Goal: Task Accomplishment & Management: Use online tool/utility

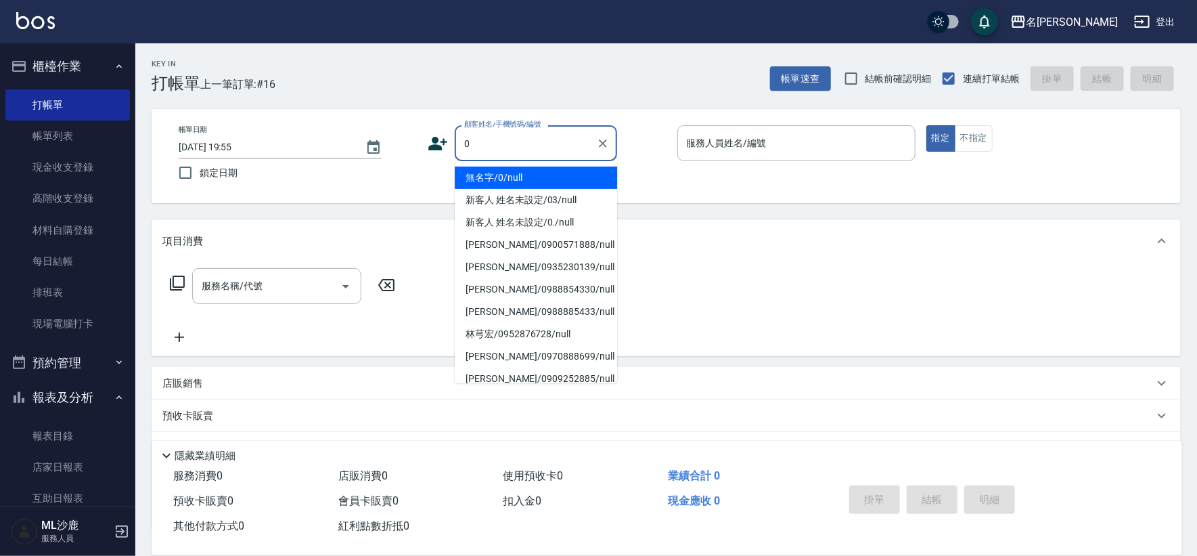
type input "無名字/0/null"
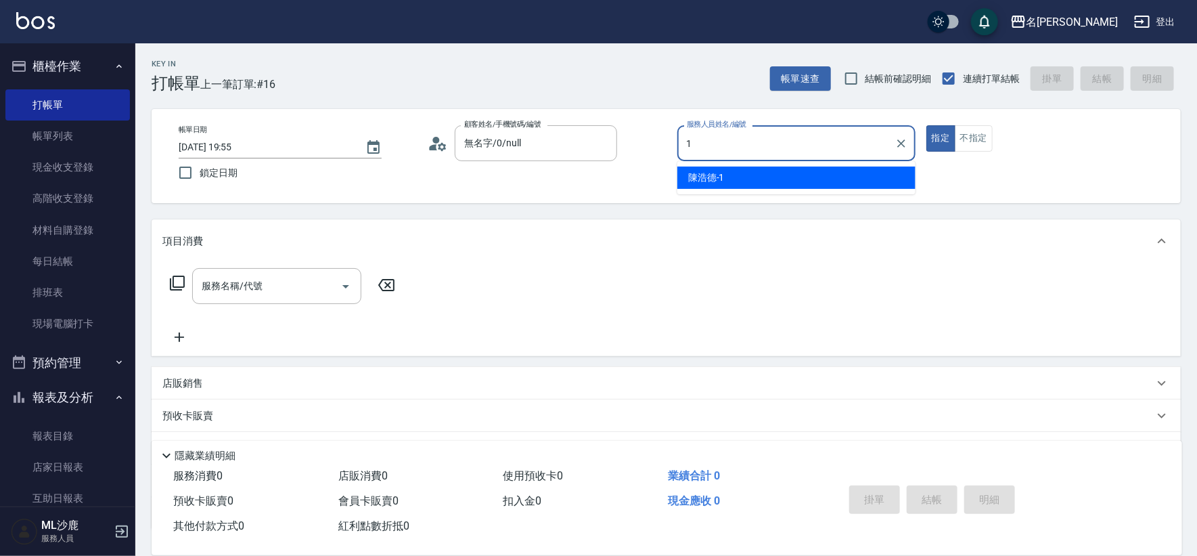
type input "[PERSON_NAME]1"
type button "true"
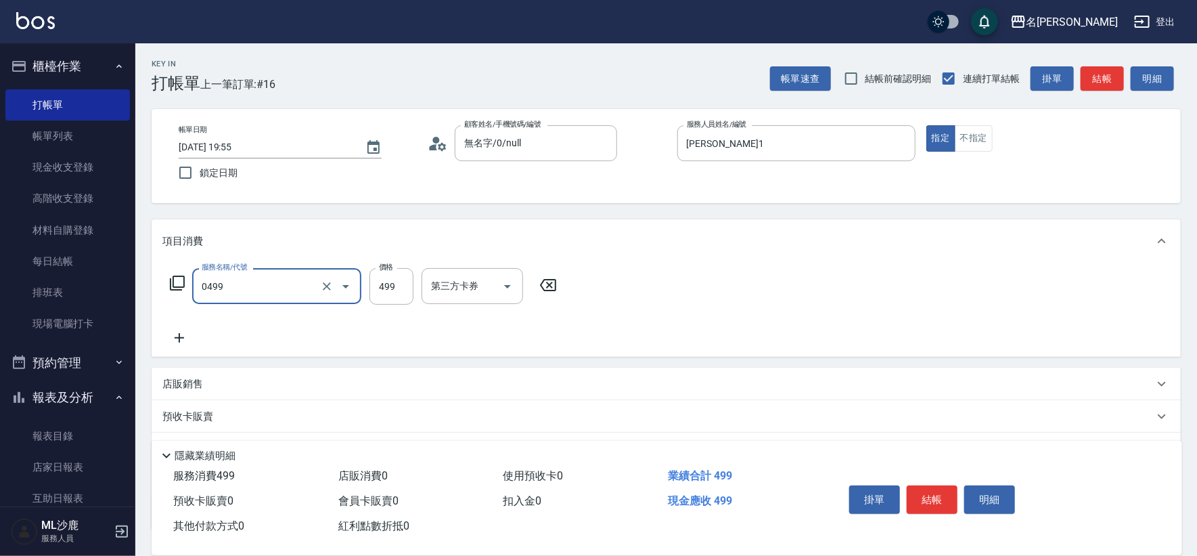
type input "[PERSON_NAME]499(0499)"
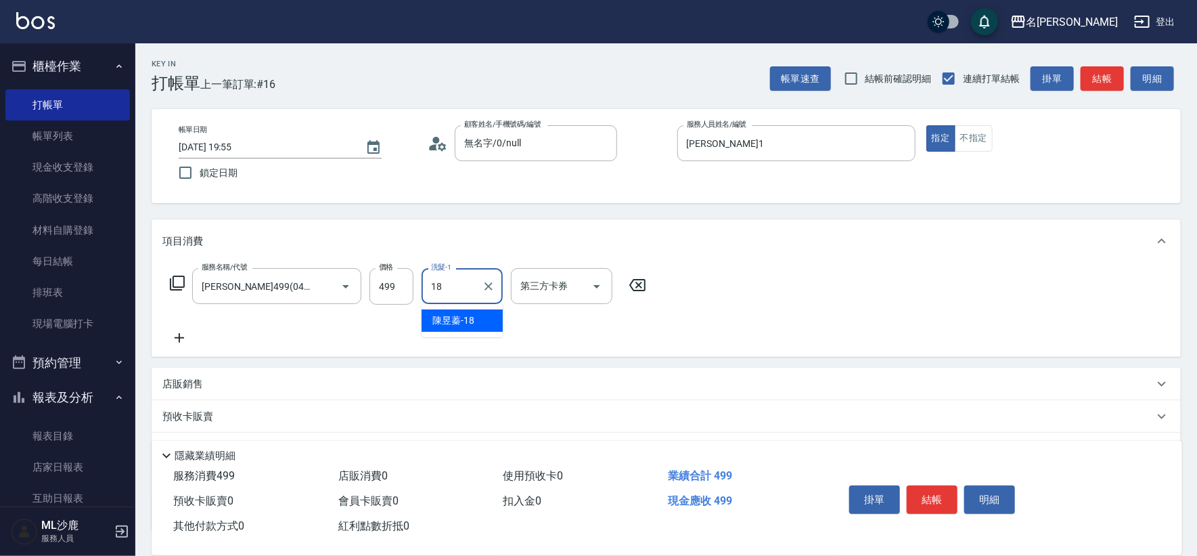
type input "[PERSON_NAME]-18"
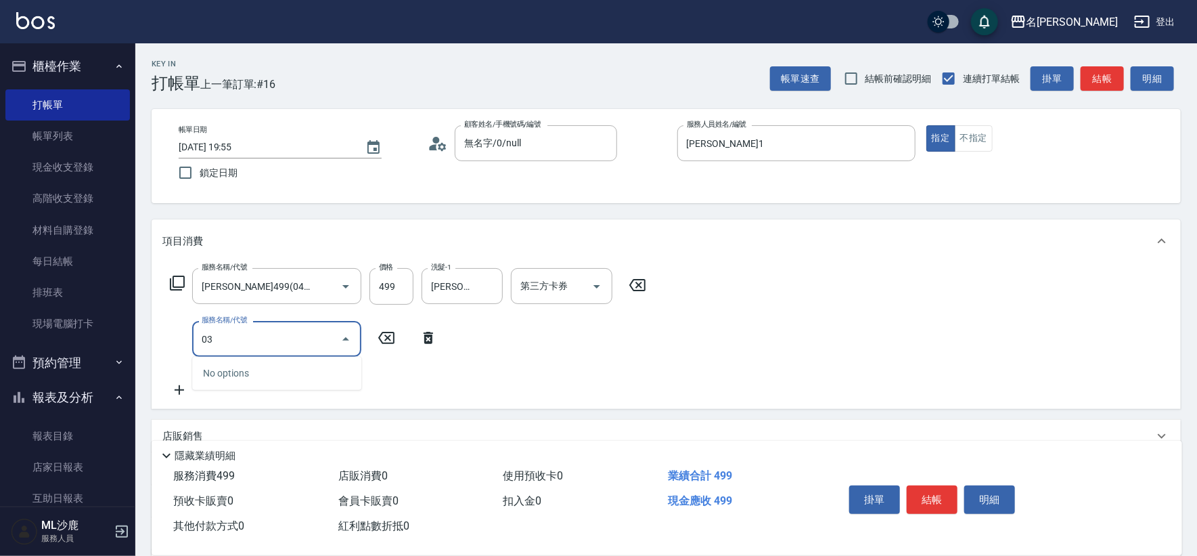
type input "0"
type input "303"
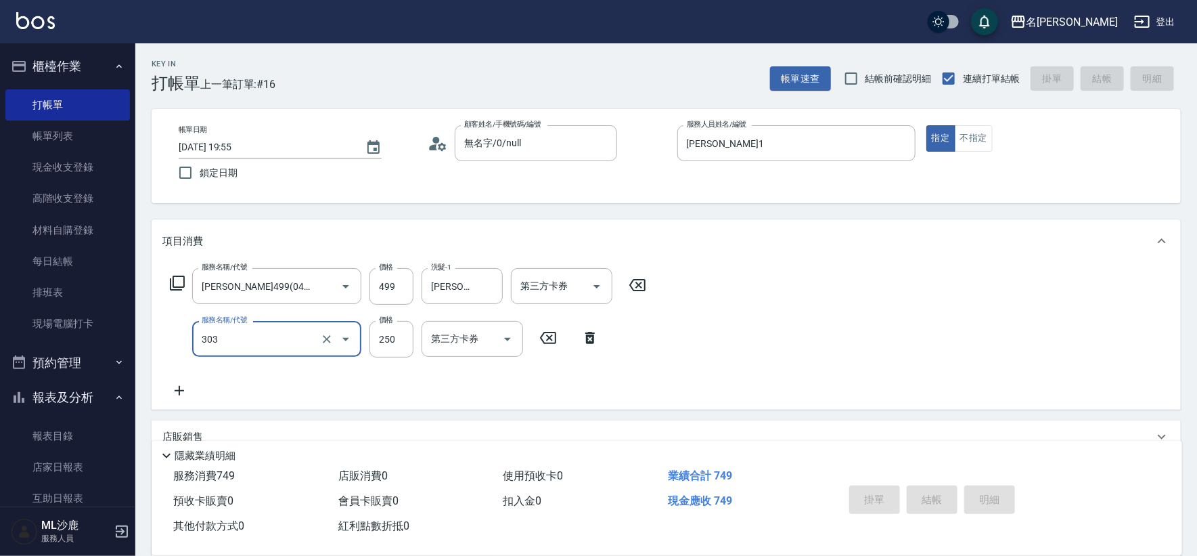
type input "[DATE] 20:41"
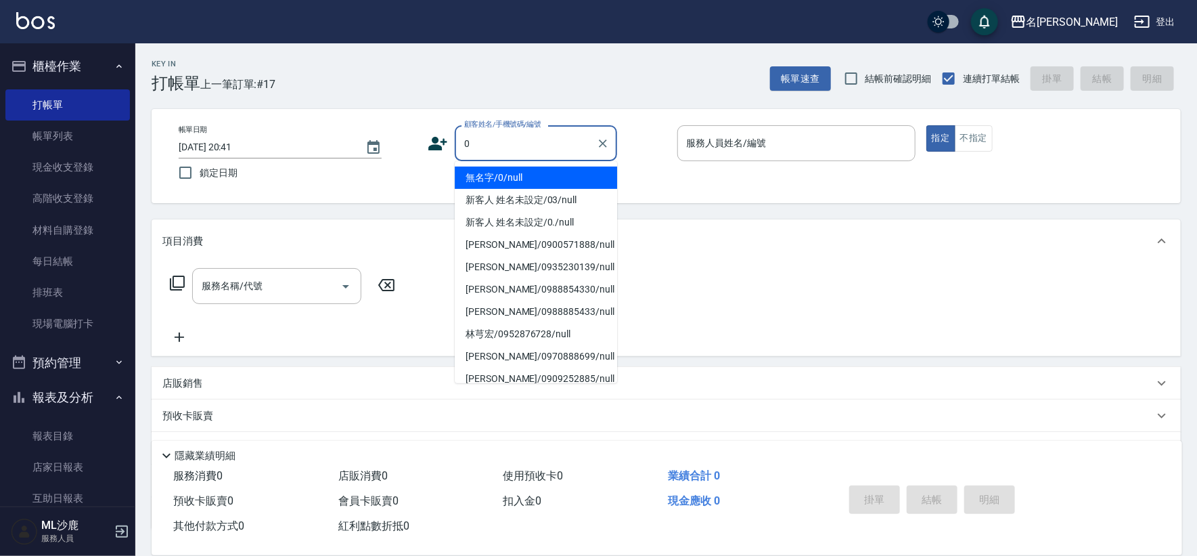
type input "無名字/0/null"
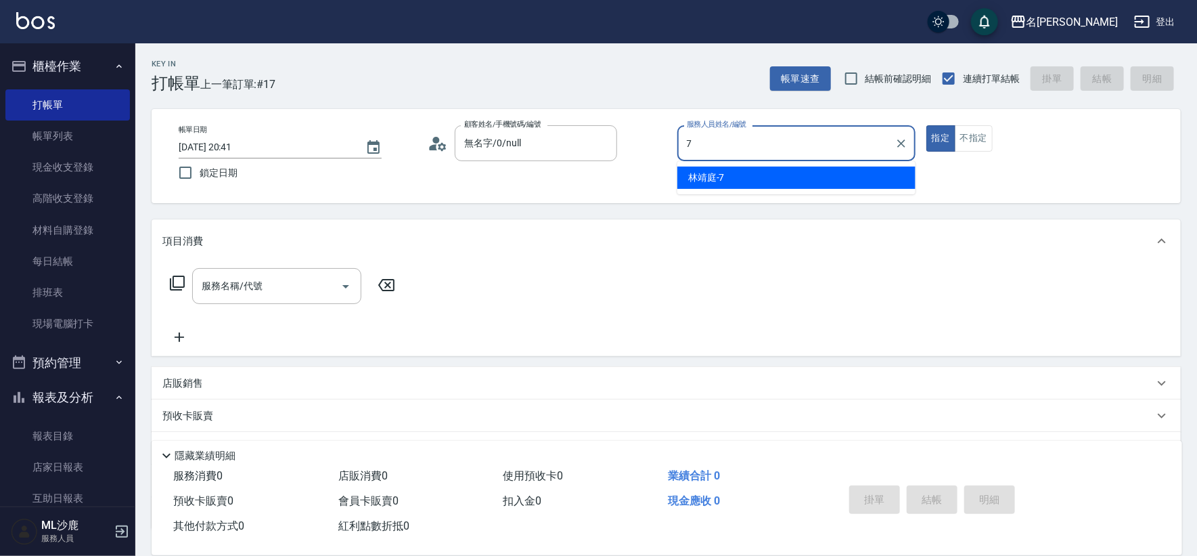
type input "[PERSON_NAME]-7"
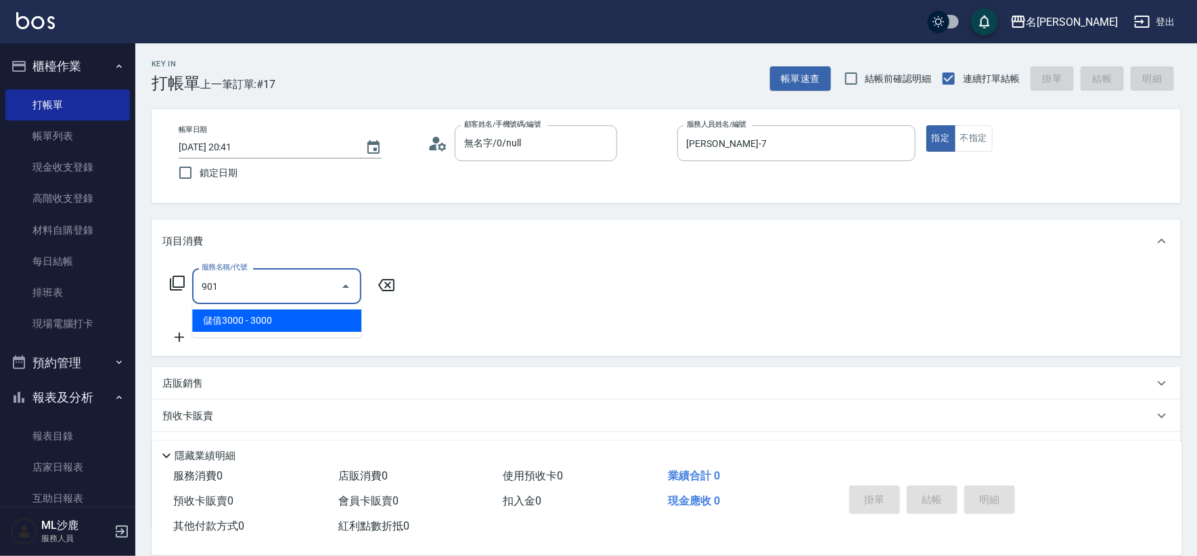
type input "儲值3000(901)"
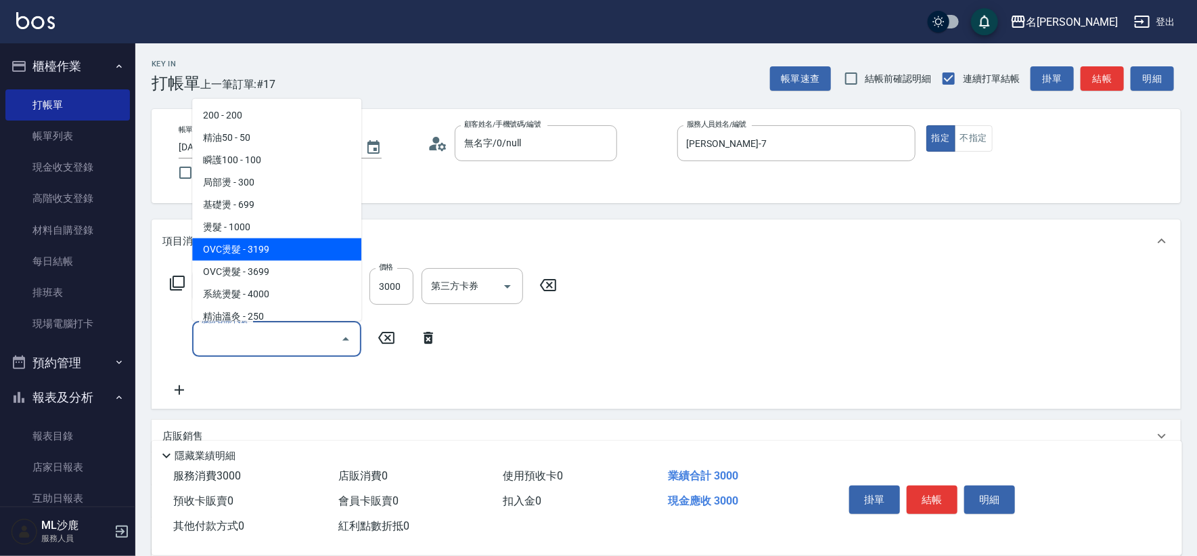
type input "OVC燙髮(203)"
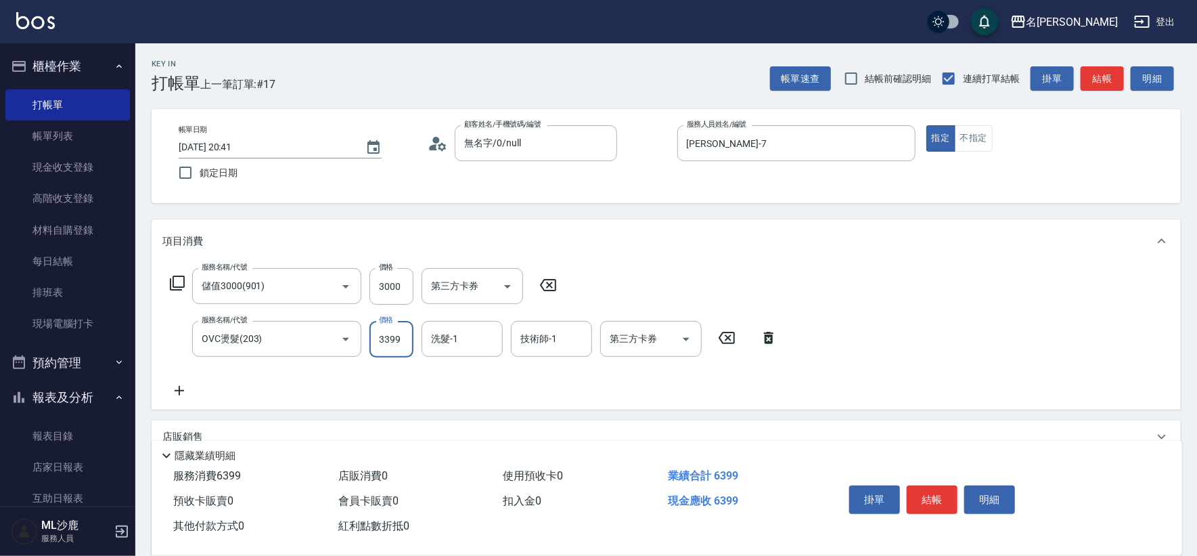
type input "3399"
type input "[PERSON_NAME]-7"
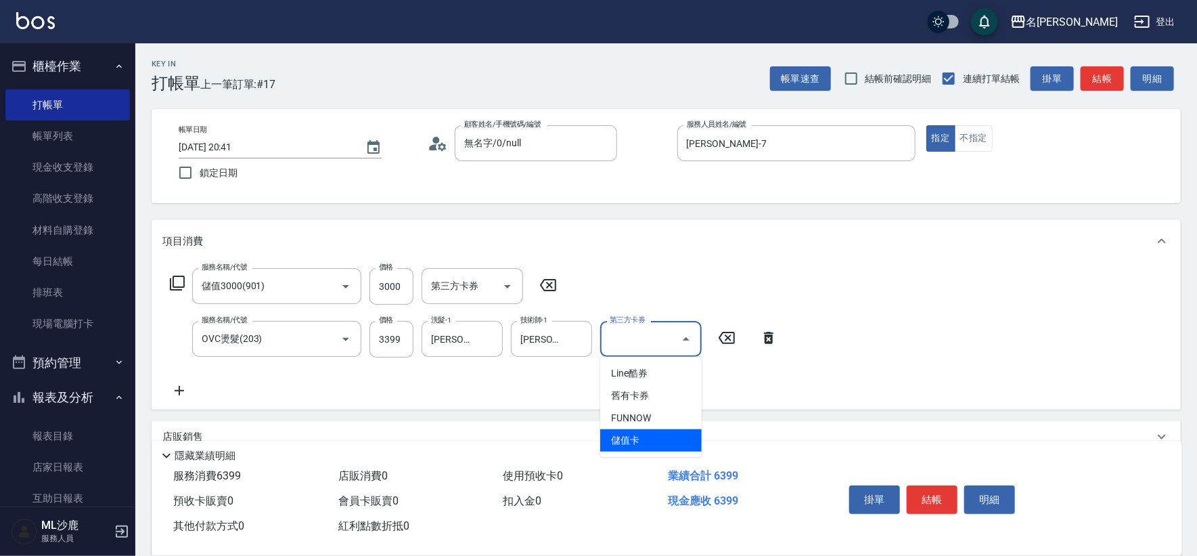
type input "儲值卡"
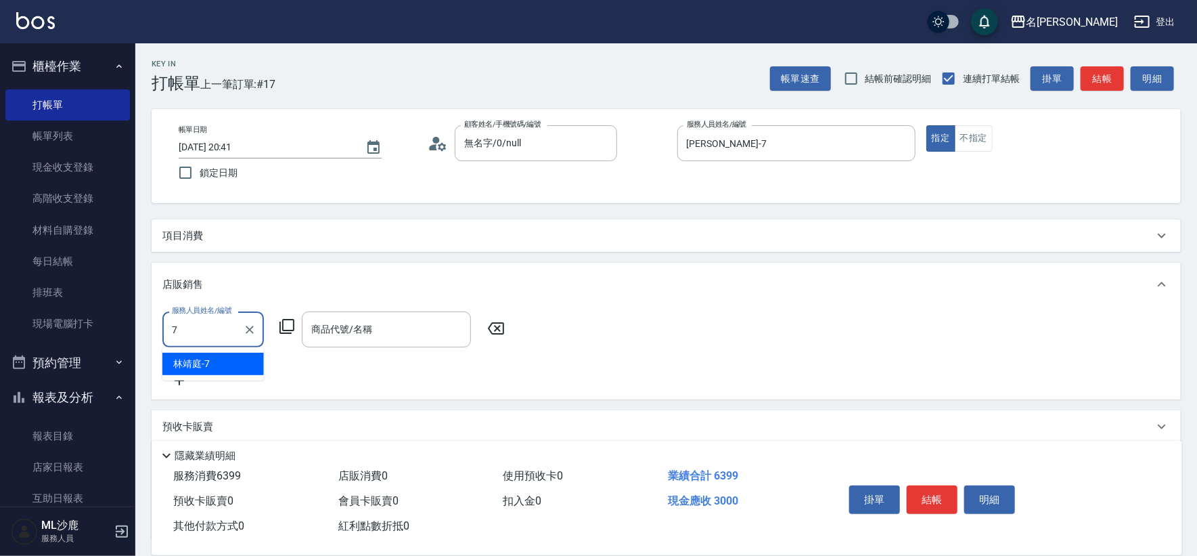
type input "[PERSON_NAME]-7"
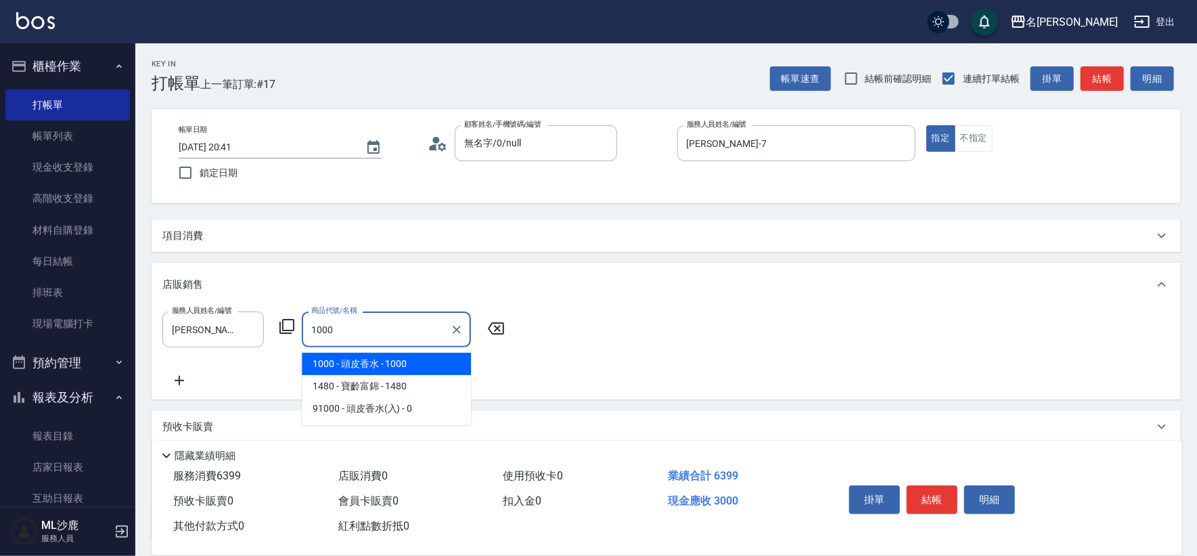
type input "頭皮香水"
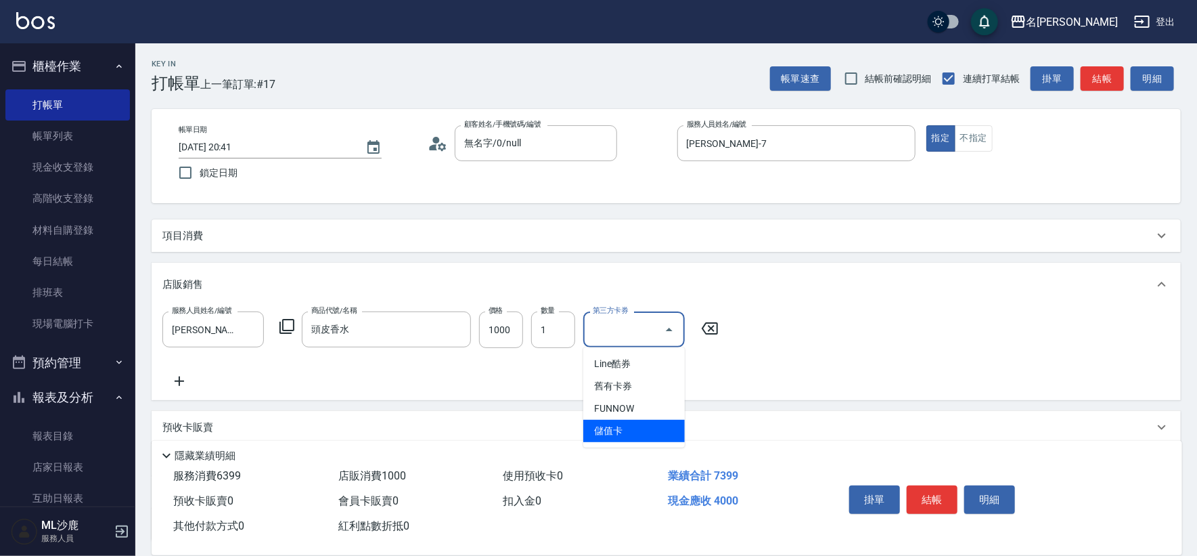
type input "儲值卡"
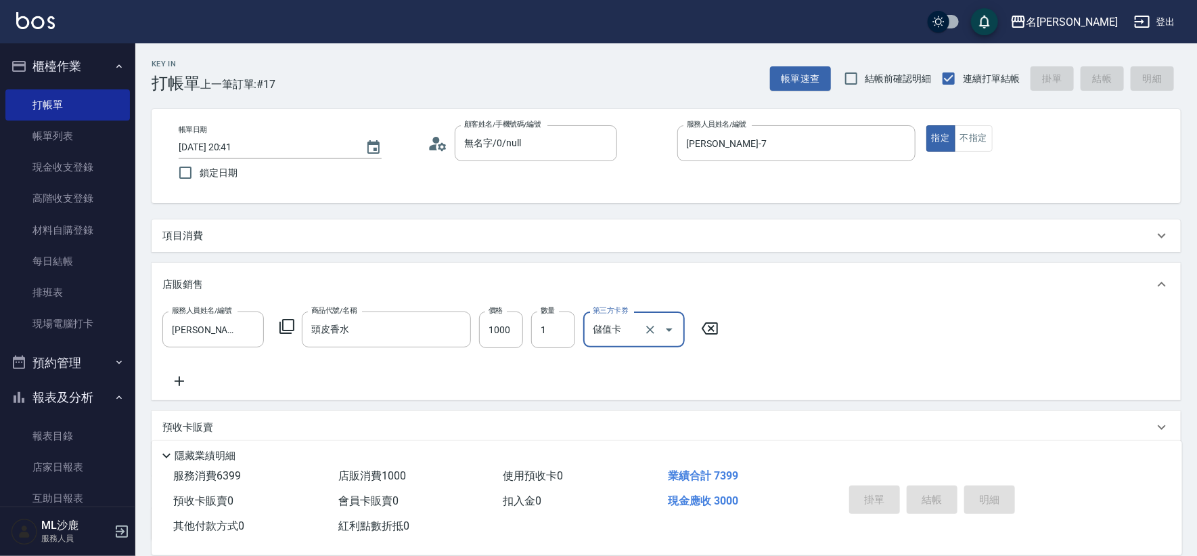
type input "[DATE] 20:47"
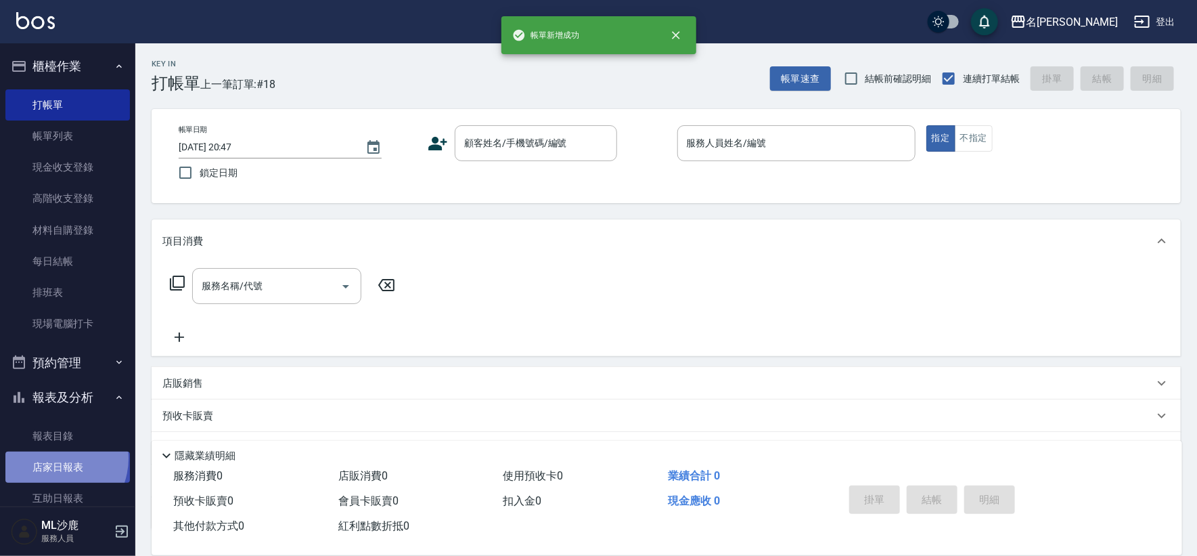
click at [52, 458] on link "店家日報表" at bounding box center [67, 466] width 125 height 31
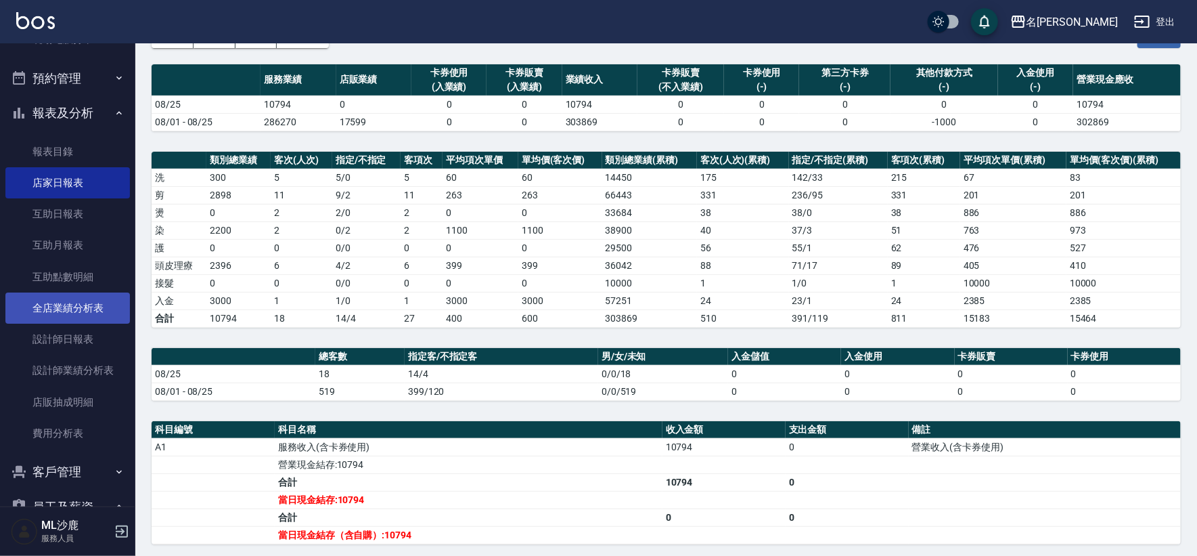
scroll to position [301, 0]
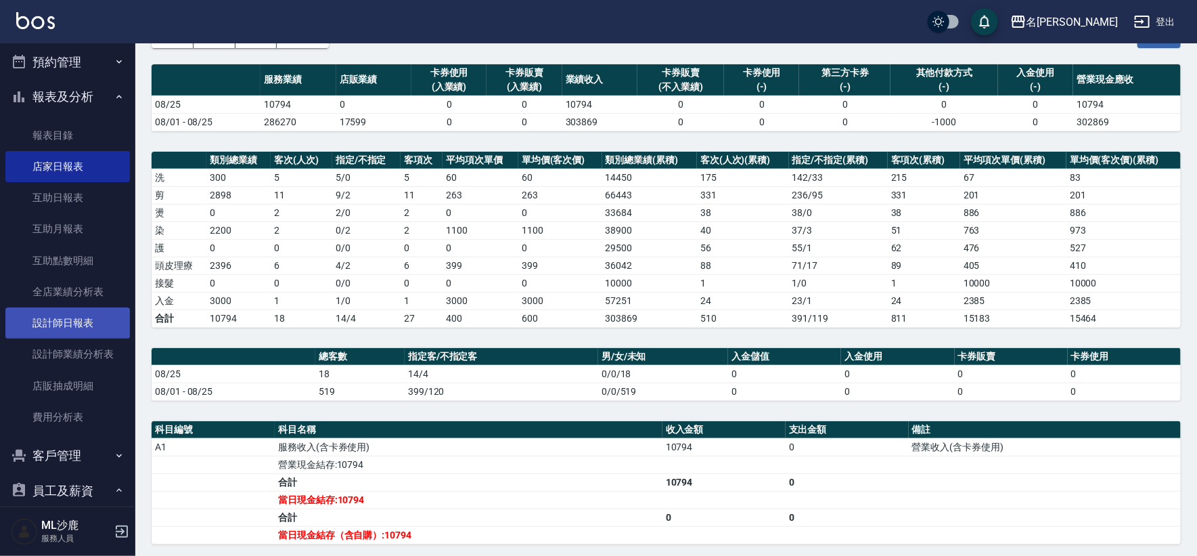
click at [92, 329] on link "設計師日報表" at bounding box center [67, 322] width 125 height 31
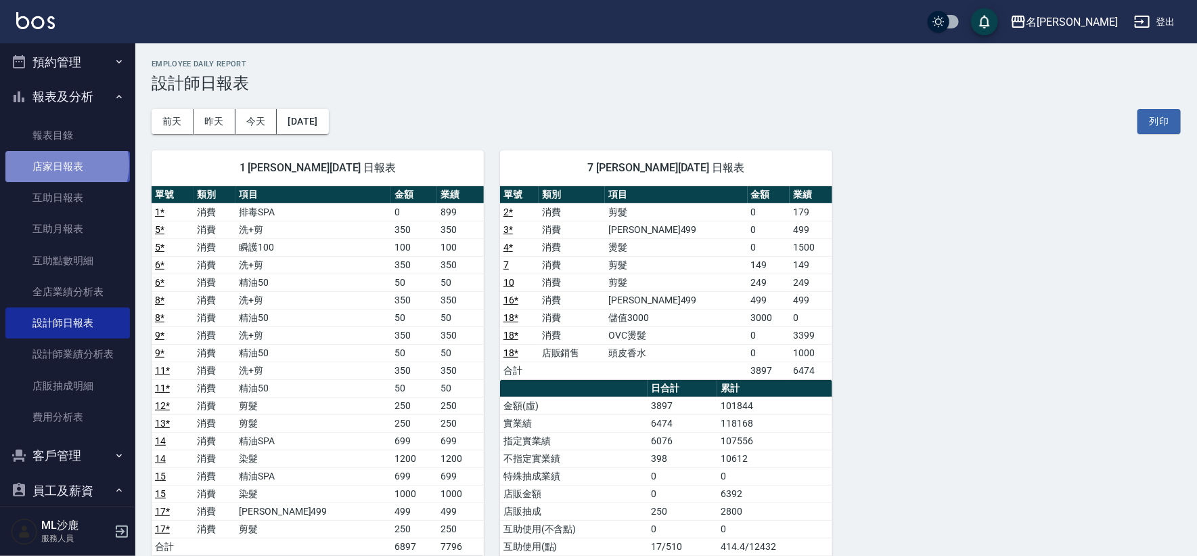
click at [66, 164] on link "店家日報表" at bounding box center [67, 166] width 125 height 31
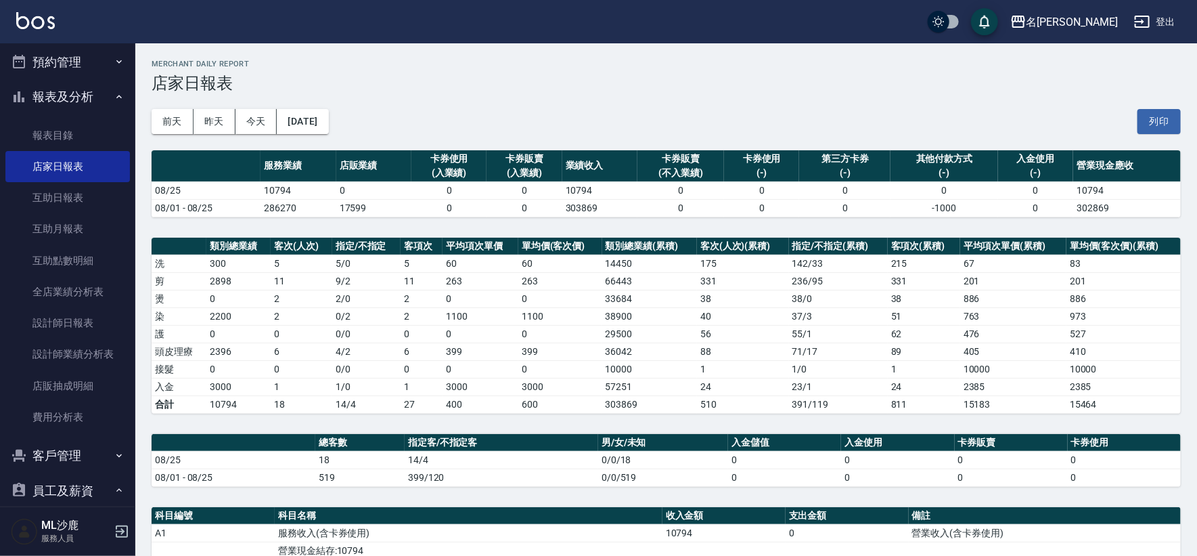
click at [348, 199] on td "17599" at bounding box center [373, 208] width 75 height 18
click at [338, 378] on td "1 / 0" at bounding box center [366, 387] width 68 height 18
click at [345, 182] on td "0" at bounding box center [373, 190] width 75 height 18
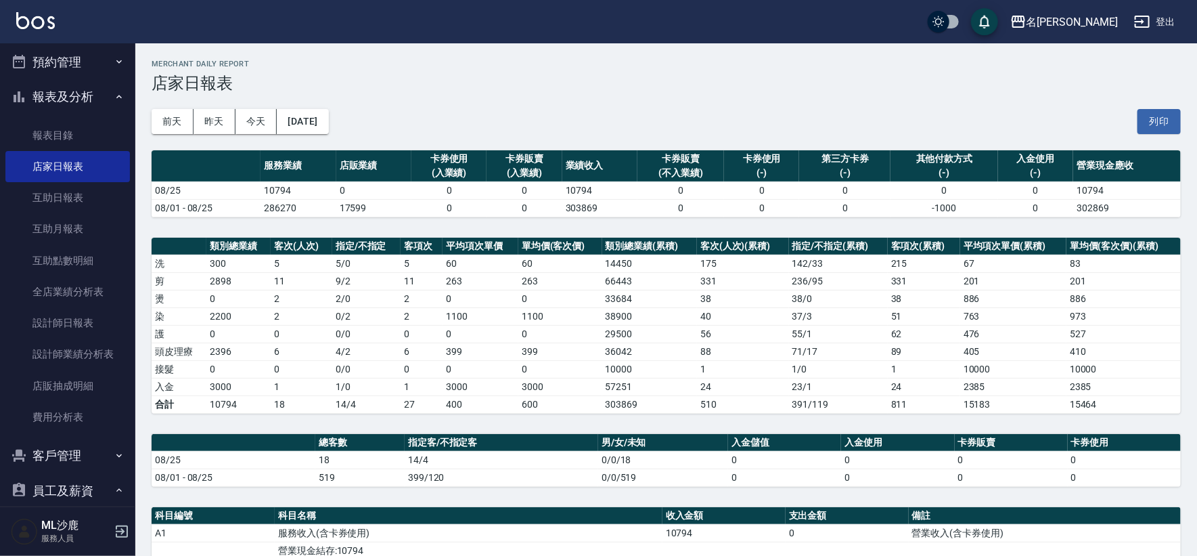
click at [345, 182] on td "0" at bounding box center [373, 190] width 75 height 18
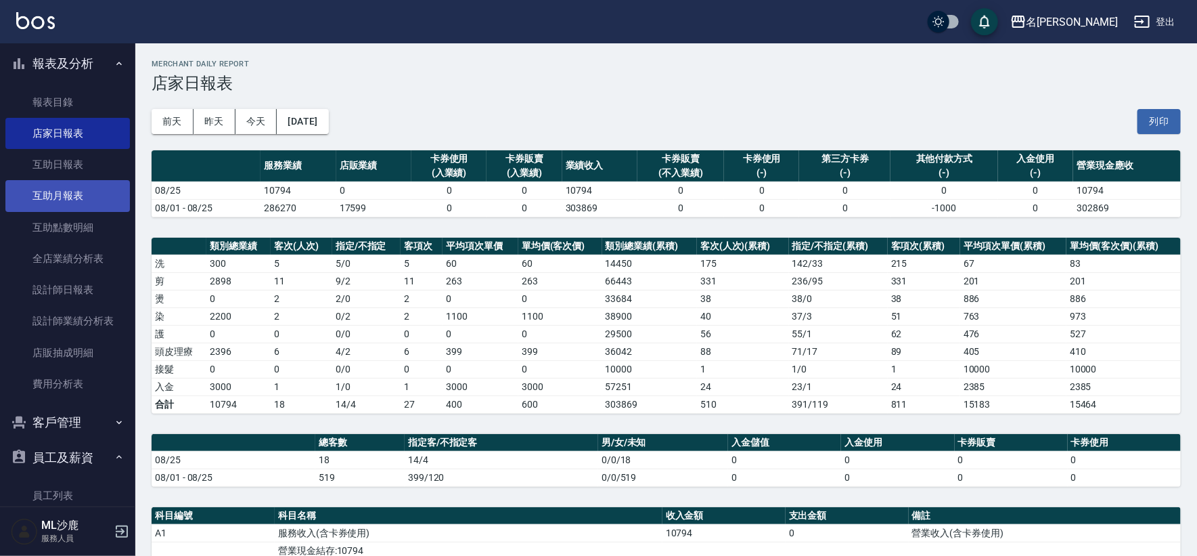
scroll to position [244, 0]
